Goal: Find specific page/section: Find specific page/section

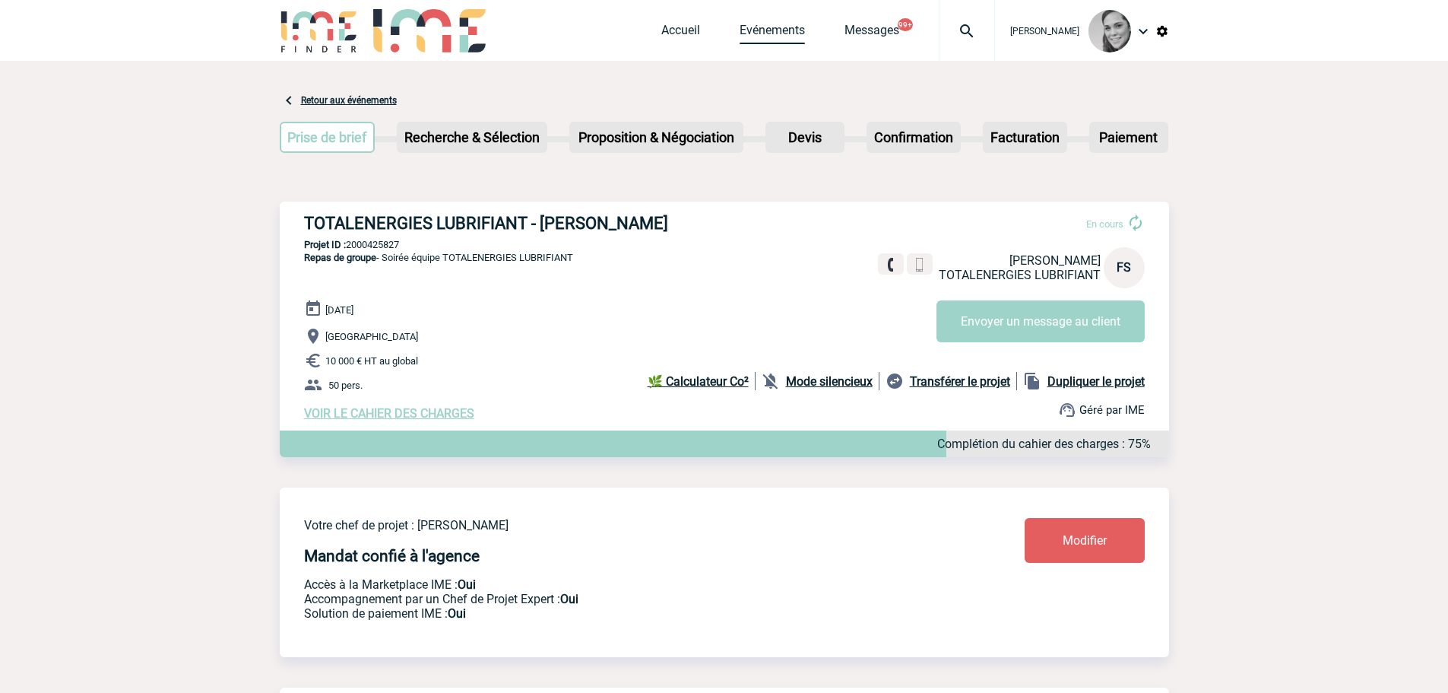
click at [789, 23] on link "Evénements" at bounding box center [772, 33] width 65 height 21
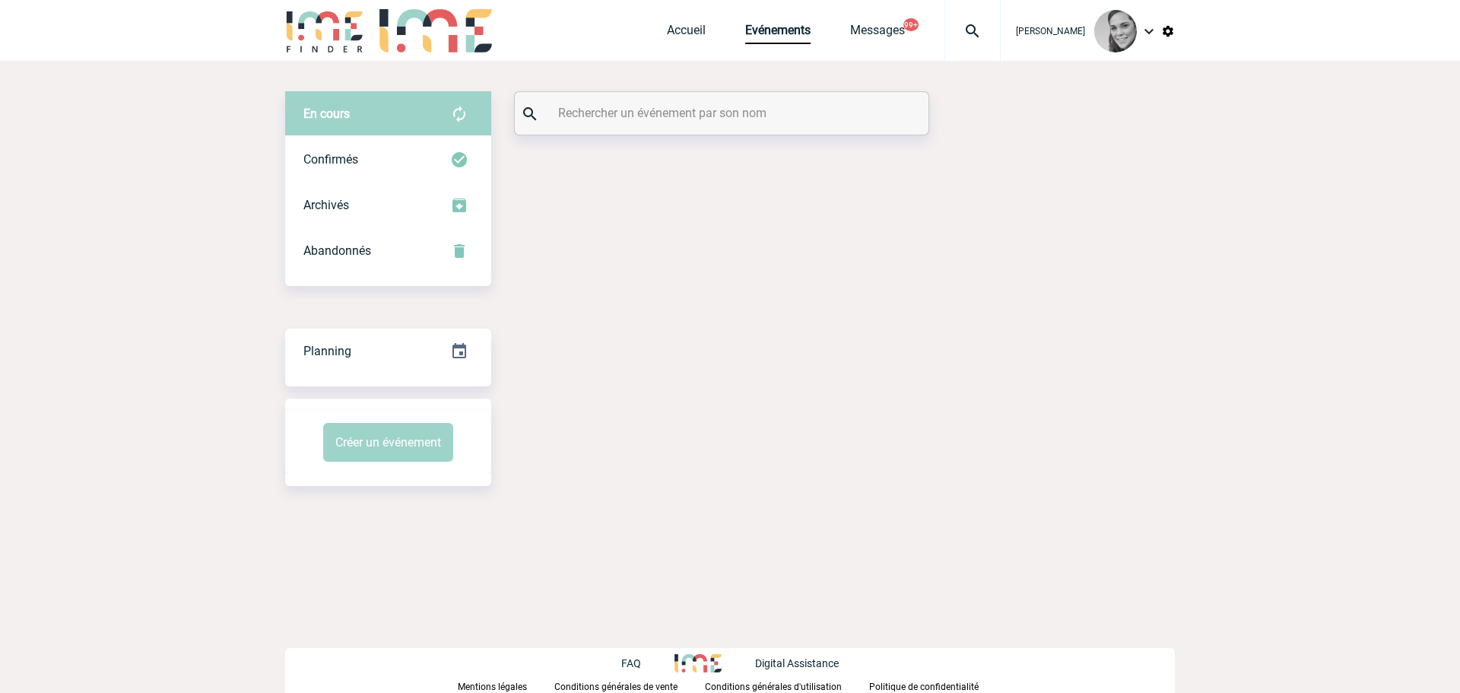
click at [595, 116] on input "text" at bounding box center [723, 113] width 338 height 22
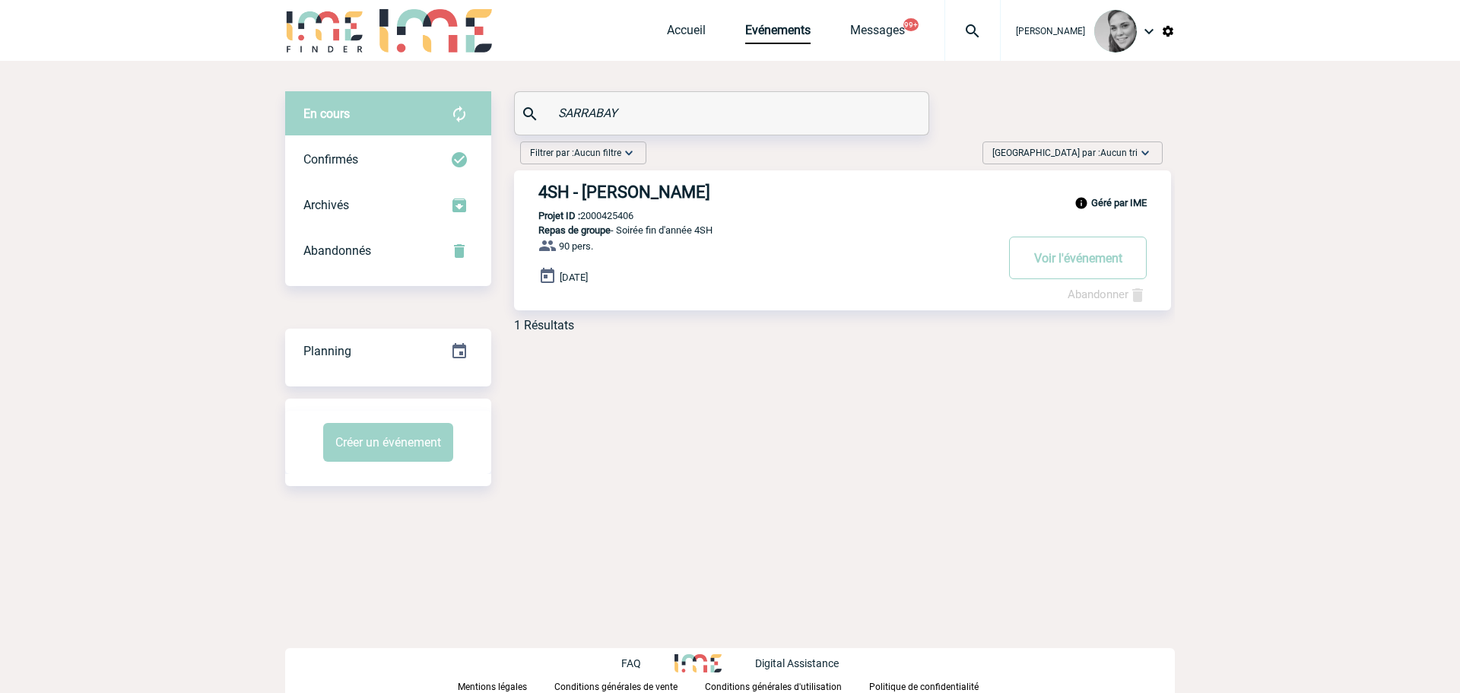
type input "SARRABAY"
click at [627, 183] on h3 "4SH - Alexis SARRABAYROUSE" at bounding box center [766, 191] width 456 height 19
click at [620, 203] on div "Géré par IME 4SH - Alexis SARRABAYROUSE Projet ID : 2000425406 Repas de groupe …" at bounding box center [842, 240] width 657 height 140
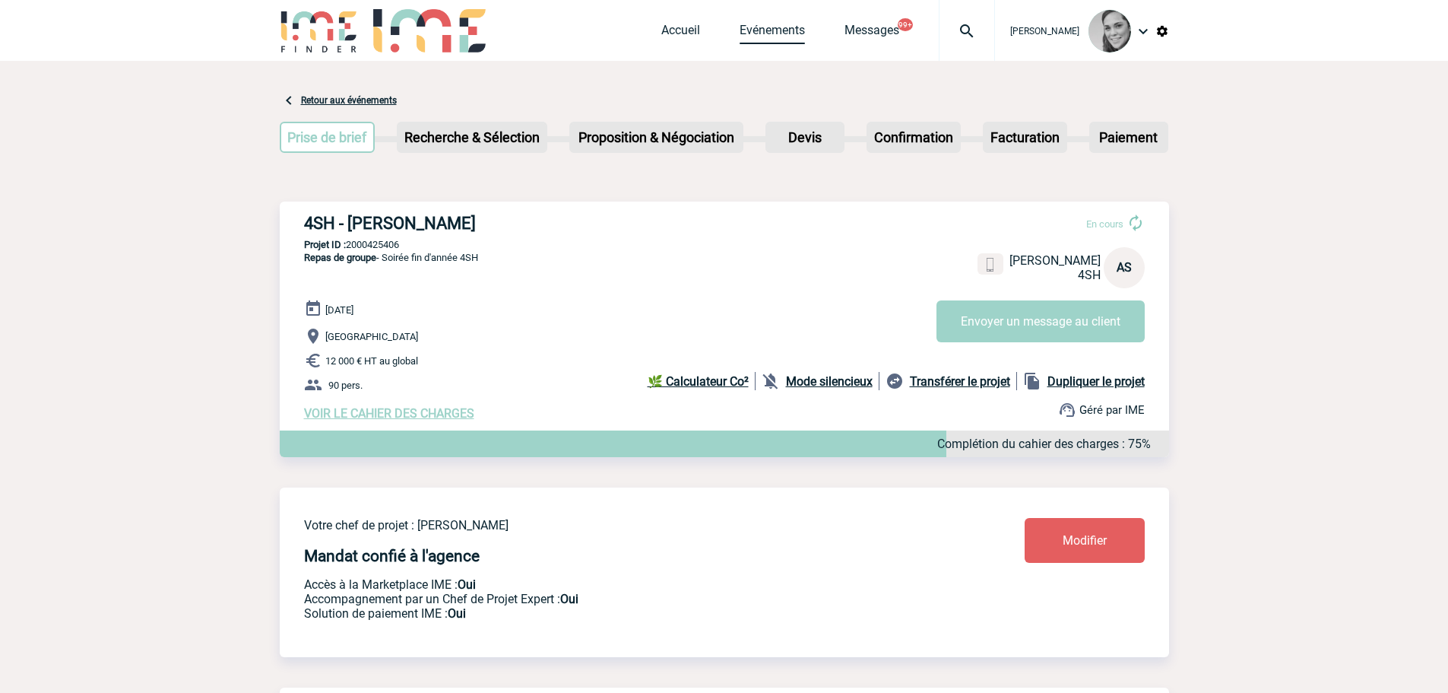
click at [764, 33] on link "Evénements" at bounding box center [772, 33] width 65 height 21
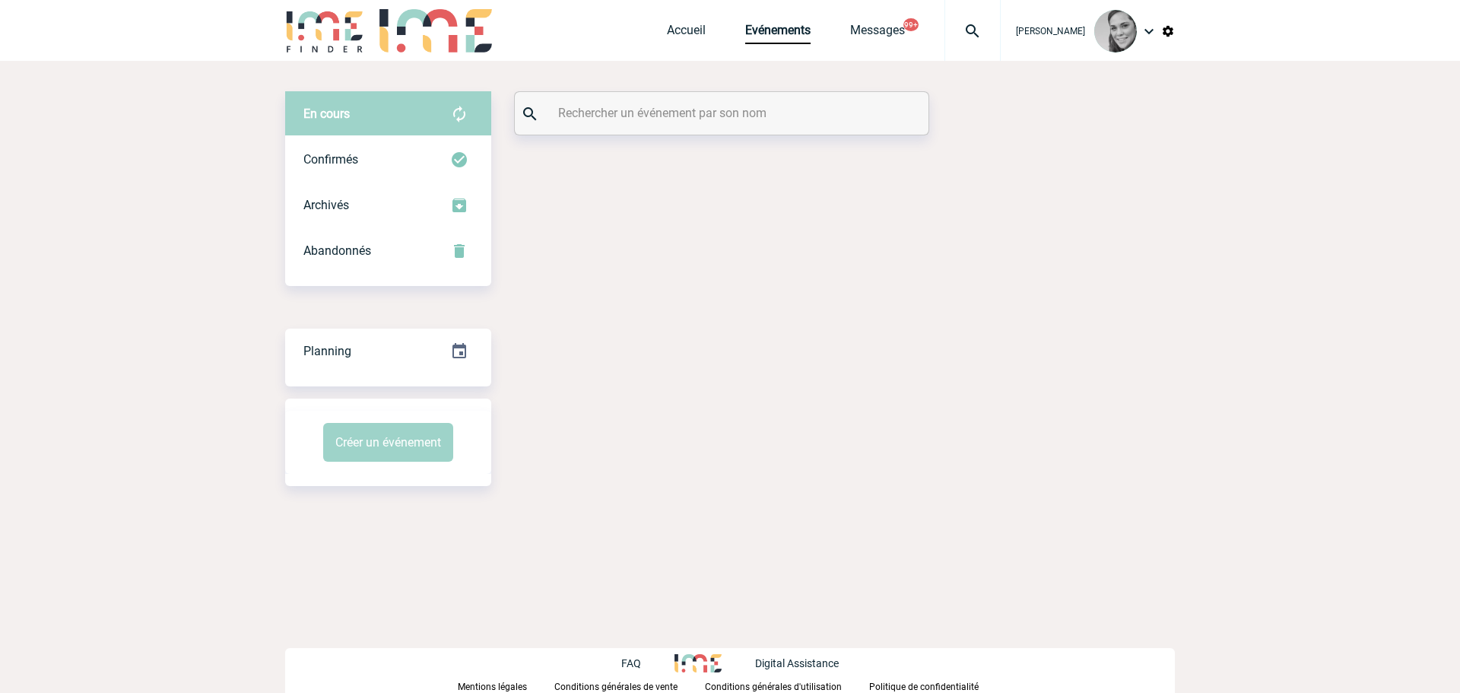
click at [693, 117] on input "text" at bounding box center [723, 113] width 338 height 22
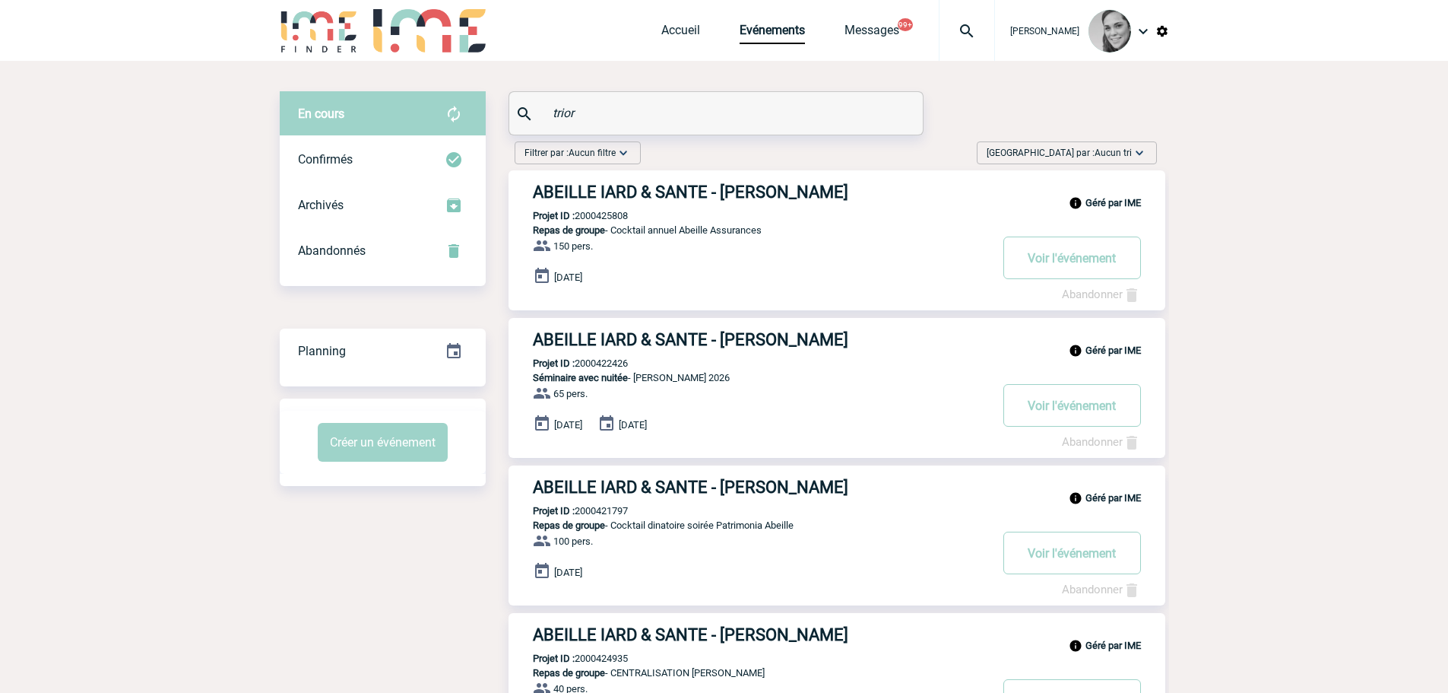
type input "trior"
click at [591, 341] on h3 "ABEILLE IARD & SANTE - [PERSON_NAME]" at bounding box center [761, 339] width 456 height 19
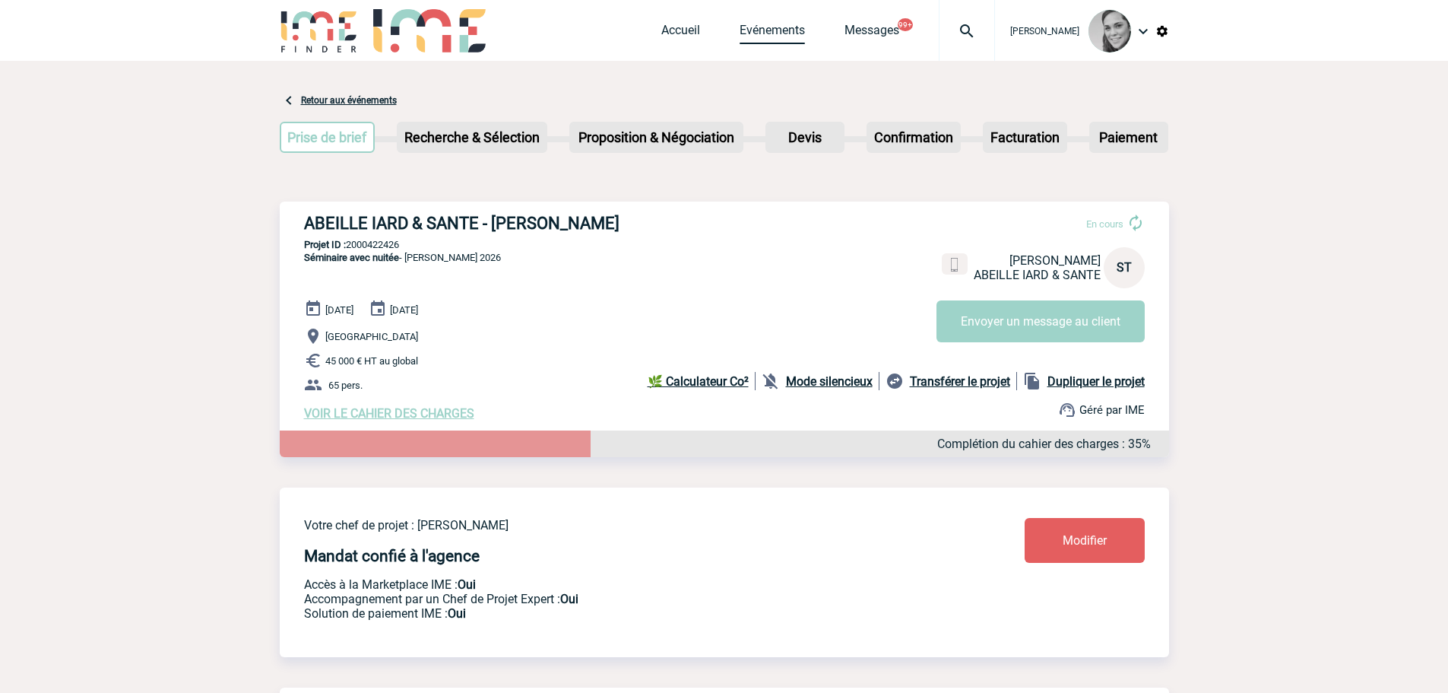
click at [775, 26] on link "Evénements" at bounding box center [772, 33] width 65 height 21
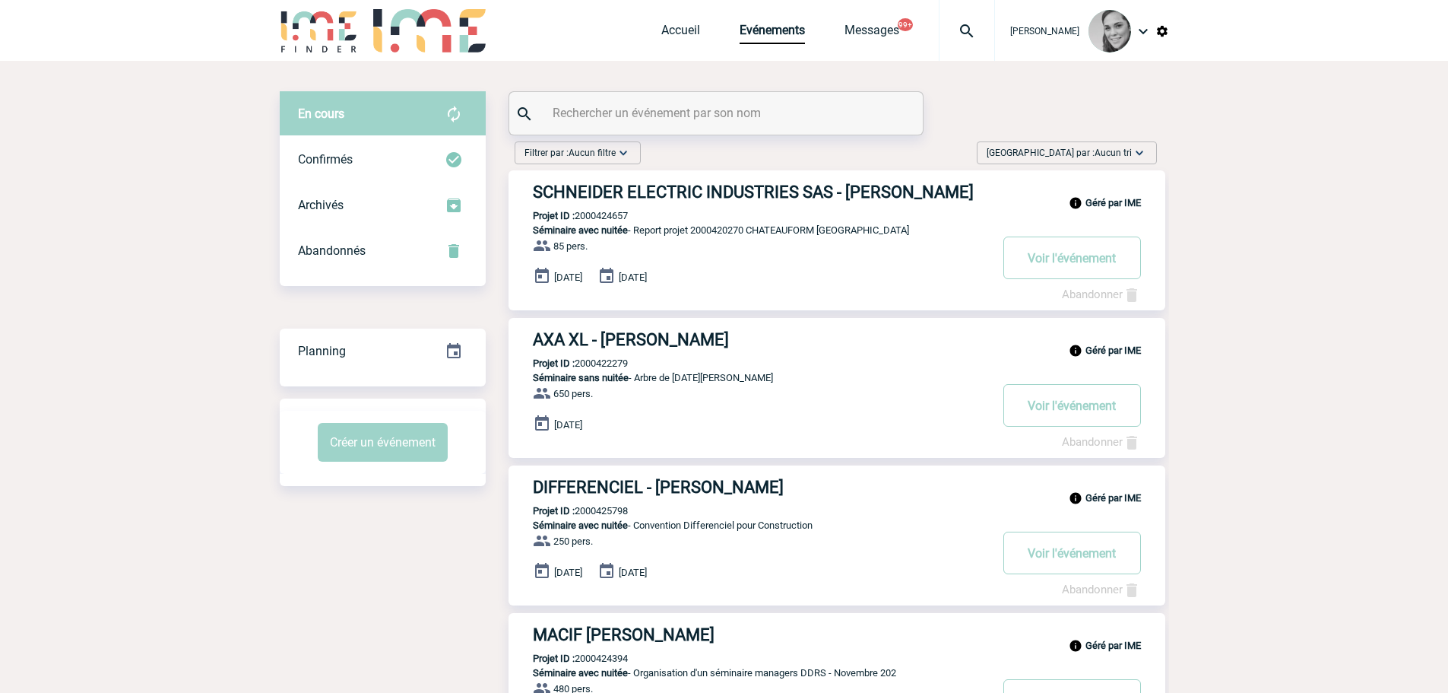
click at [611, 111] on input "text" at bounding box center [718, 113] width 338 height 22
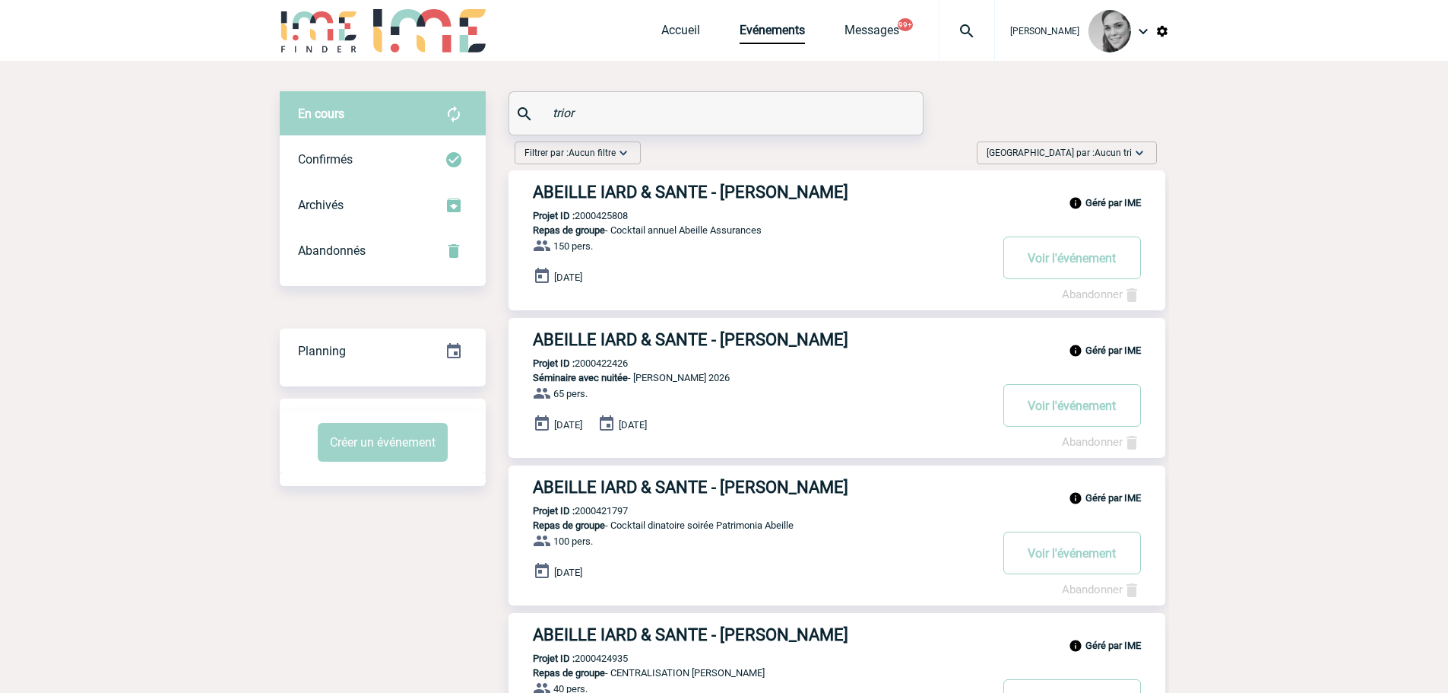
type input "trior"
click at [603, 189] on h3 "ABEILLE IARD & SANTE - [PERSON_NAME]" at bounding box center [761, 191] width 456 height 19
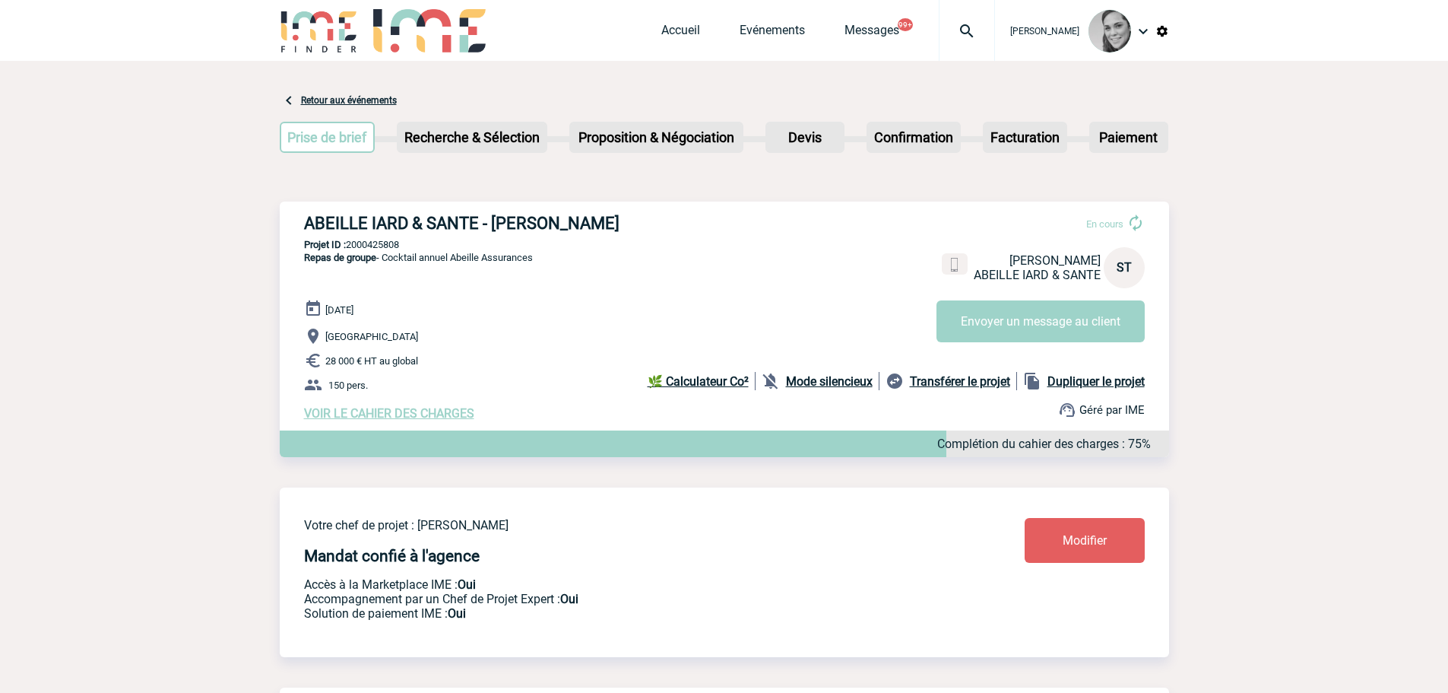
click at [769, 16] on div "Accueil Evénements Messages 99+ Projet, client Projet, client" at bounding box center [828, 30] width 334 height 61
click at [745, 32] on link "Evénements" at bounding box center [772, 33] width 65 height 21
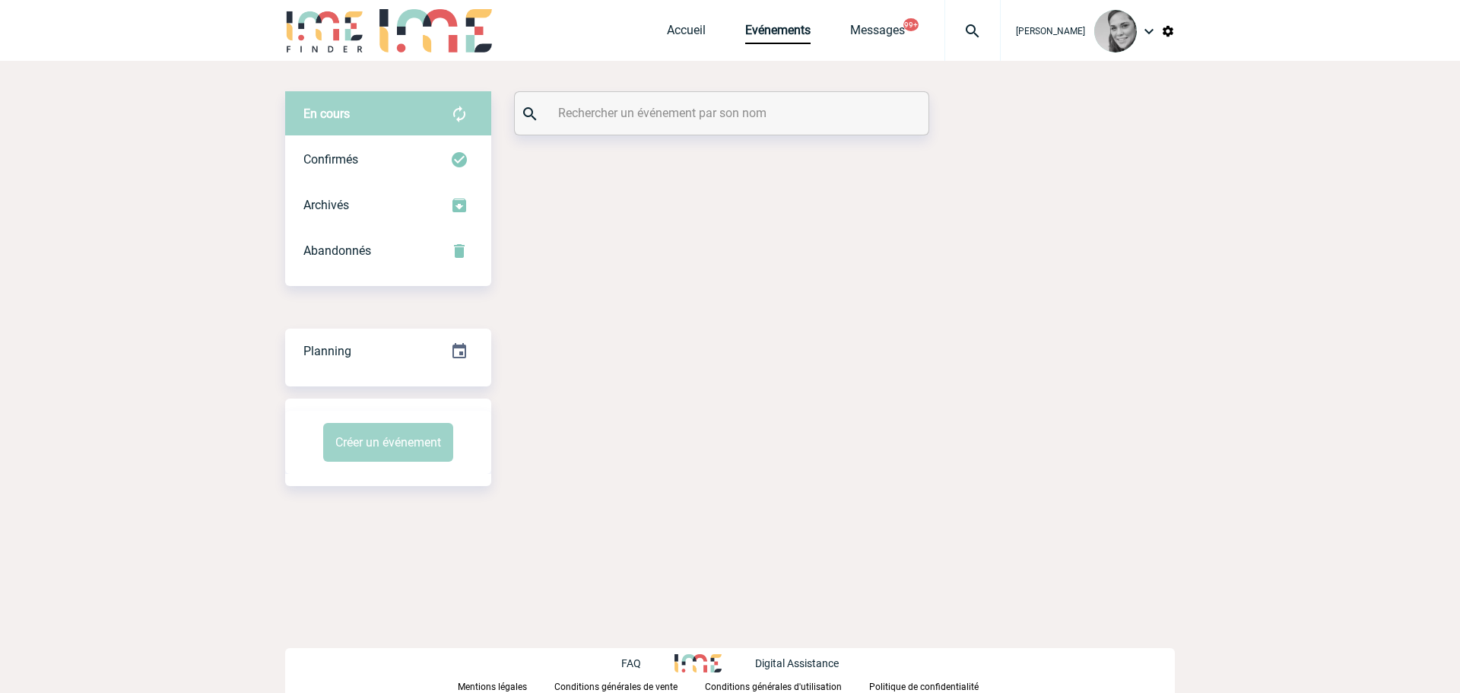
click at [716, 122] on input "text" at bounding box center [723, 113] width 338 height 22
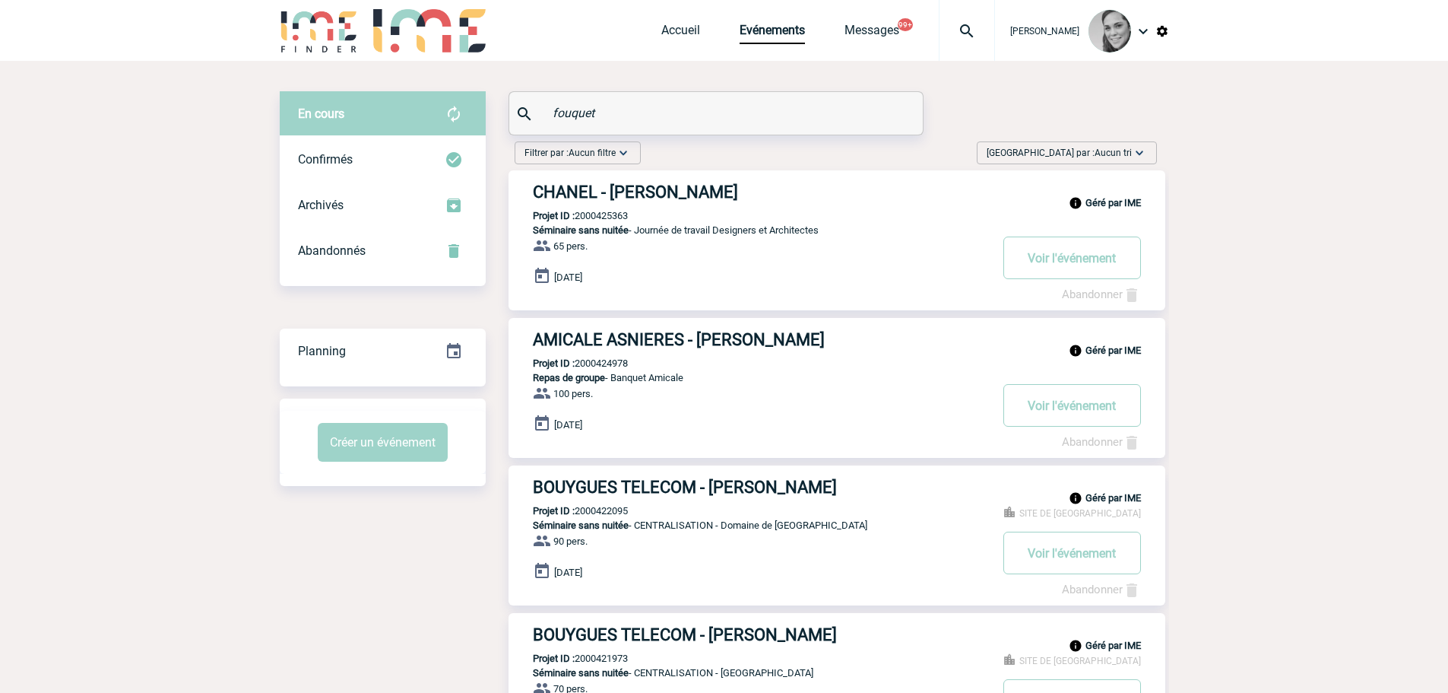
type input "fouquet"
